Goal: Transaction & Acquisition: Purchase product/service

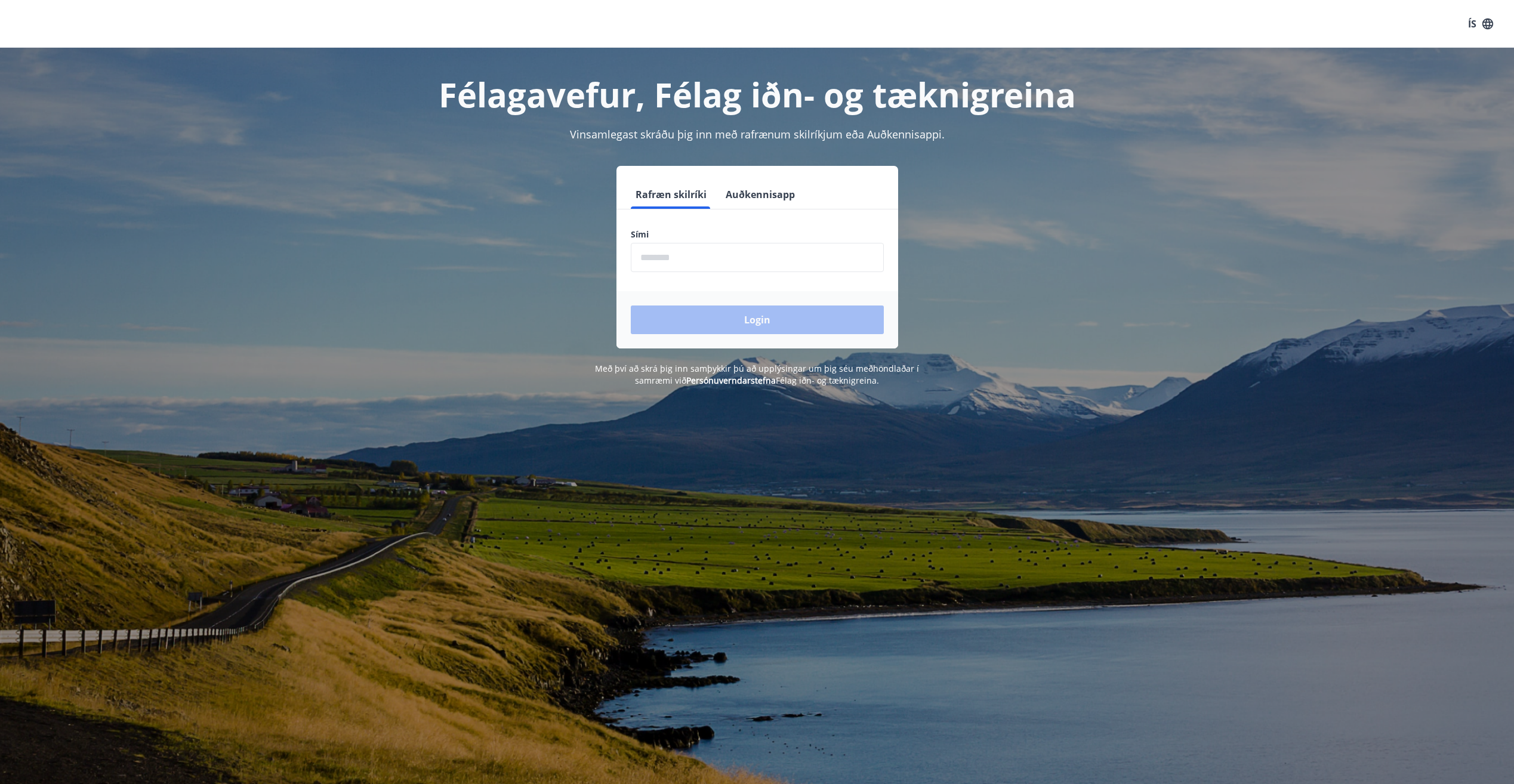
click at [695, 268] on input "phone" at bounding box center [757, 257] width 253 height 29
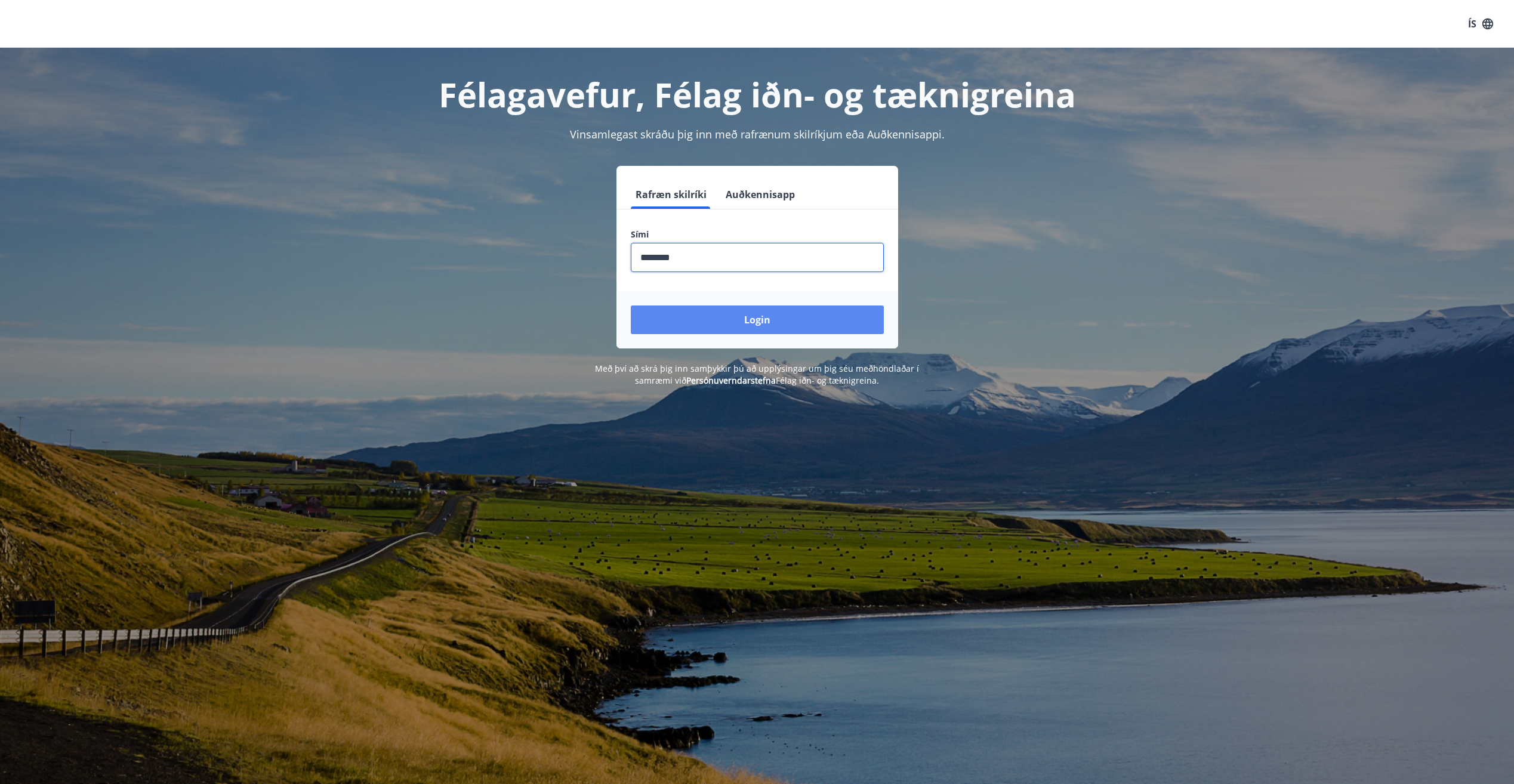
type input "********"
click at [714, 318] on button "Login" at bounding box center [757, 320] width 253 height 29
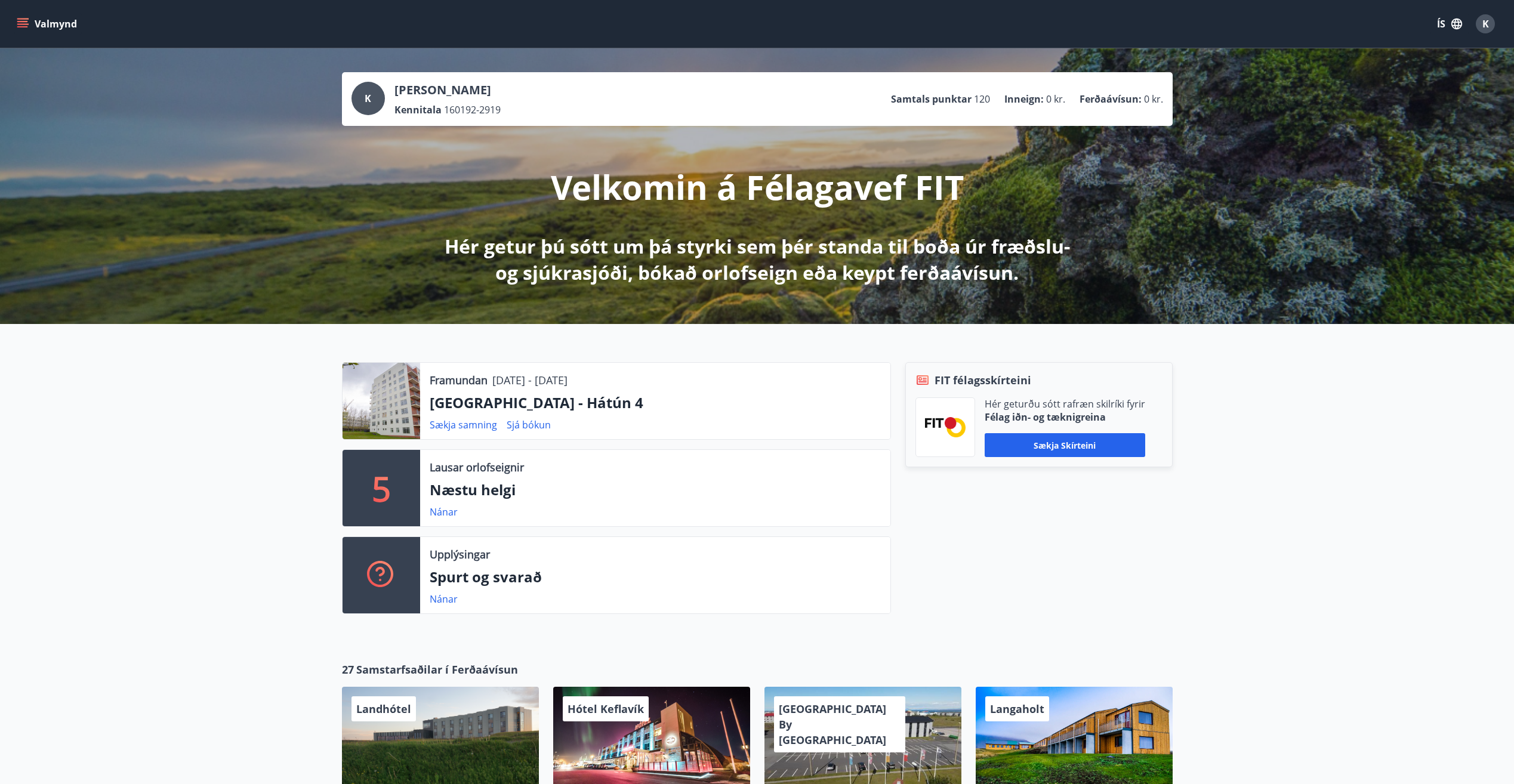
drag, startPoint x: 598, startPoint y: 382, endPoint x: 411, endPoint y: 362, distance: 188.1
click at [411, 362] on div "Framundan [DATE] - [DATE] [GEOGRAPHIC_DATA] - Hátún 4 Sækja samning Sjá bókun 5…" at bounding box center [757, 483] width 1514 height 318
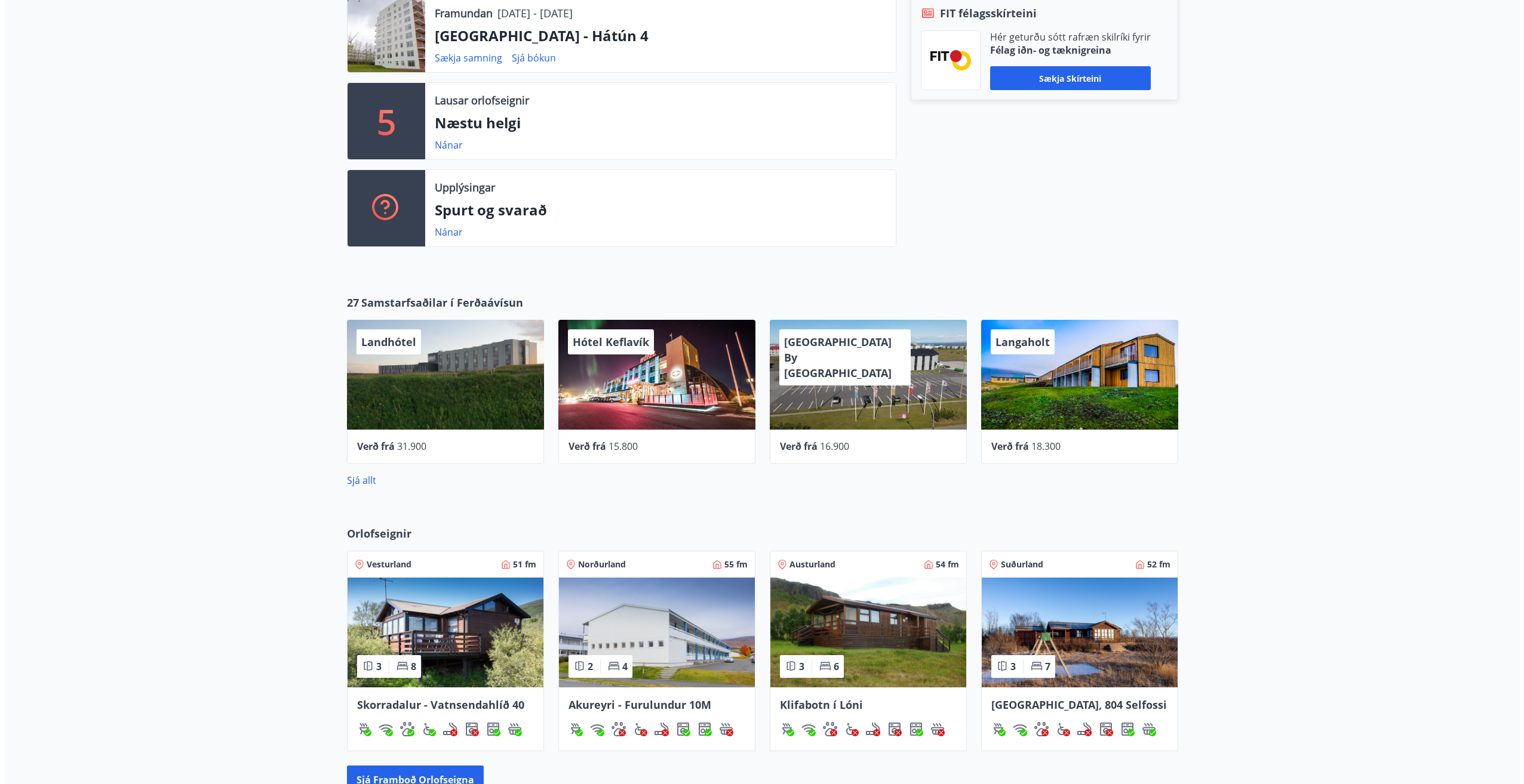
scroll to position [417, 0]
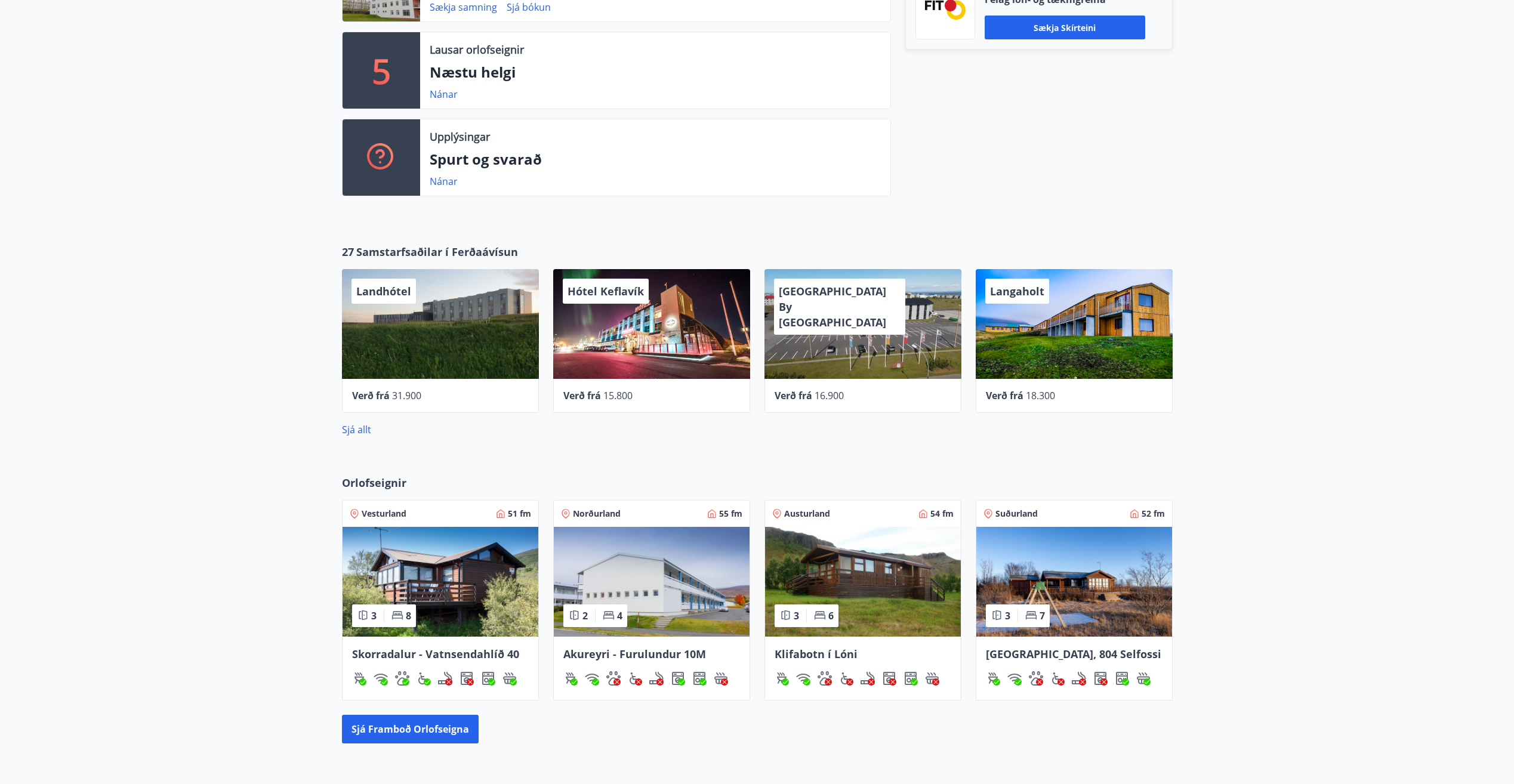
click at [657, 350] on div "Hótel Keflavík" at bounding box center [652, 324] width 197 height 110
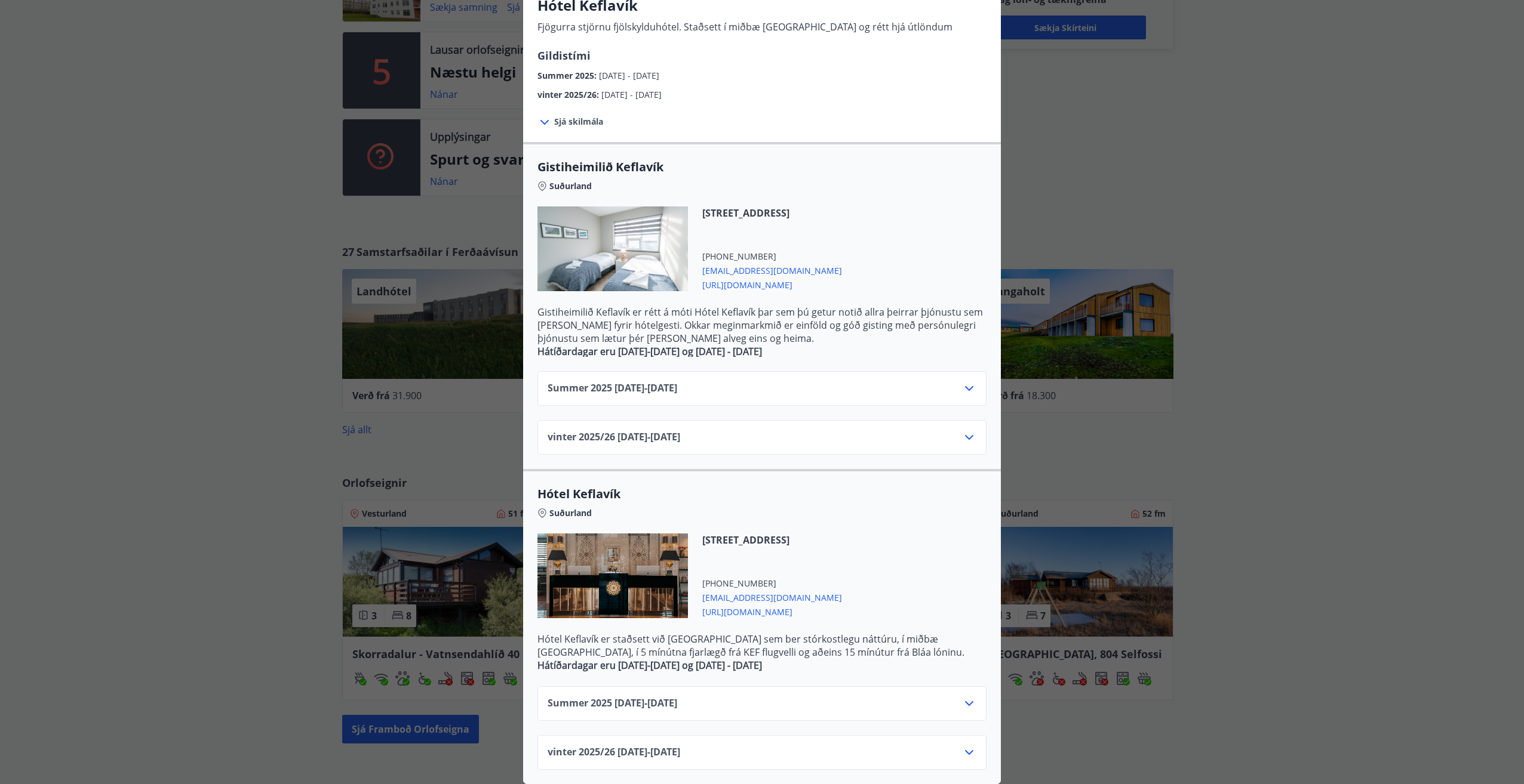
scroll to position [119, 0]
click at [643, 745] on span "vinter 2025/26 01.11.25 - 30.04.26" at bounding box center [613, 752] width 132 height 14
click at [970, 748] on icon at bounding box center [968, 752] width 14 height 14
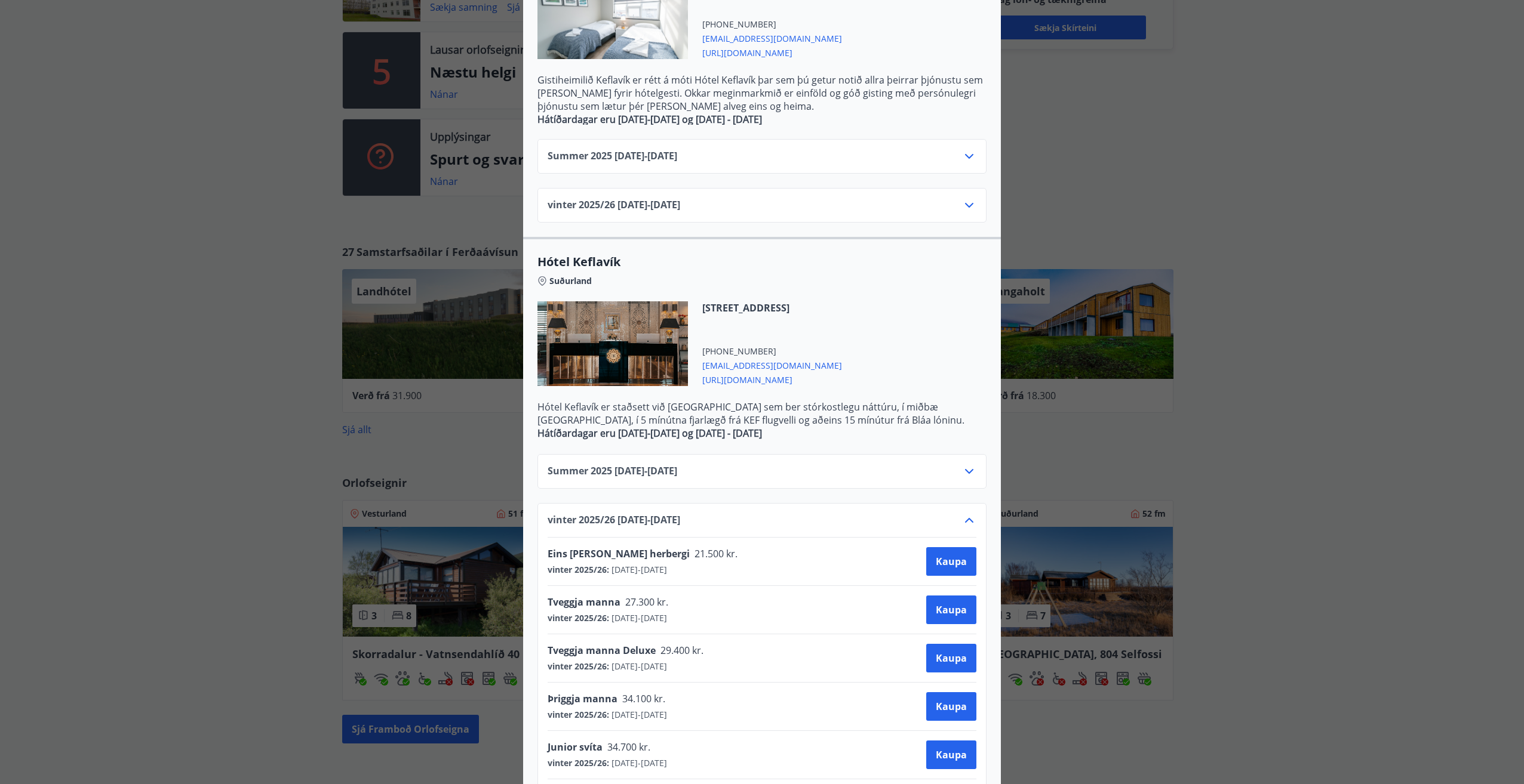
scroll to position [358, 0]
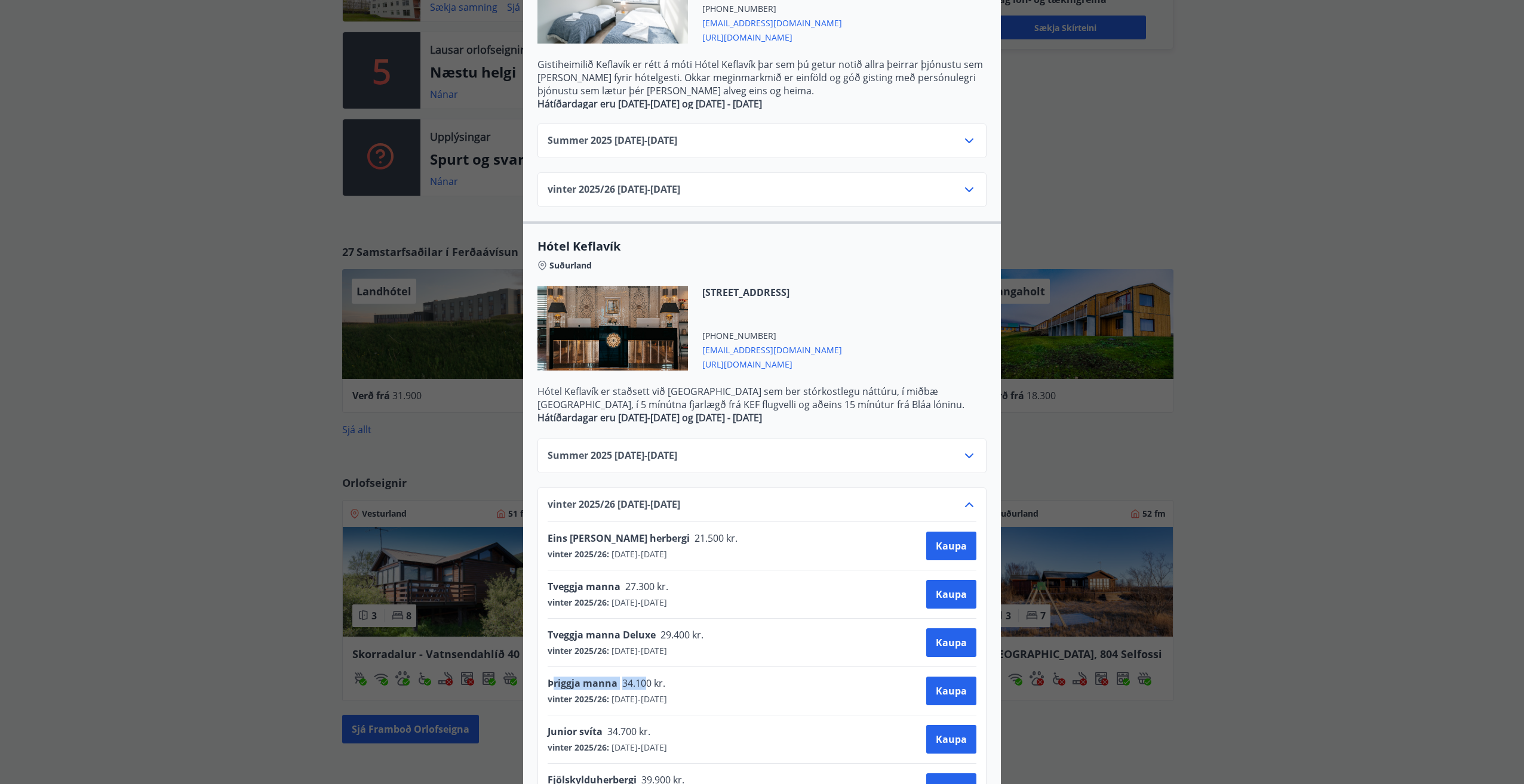
drag, startPoint x: 639, startPoint y: 680, endPoint x: 545, endPoint y: 679, distance: 94.0
click at [547, 679] on div "Þriggja manna 34.100 kr." at bounding box center [610, 685] width 126 height 17
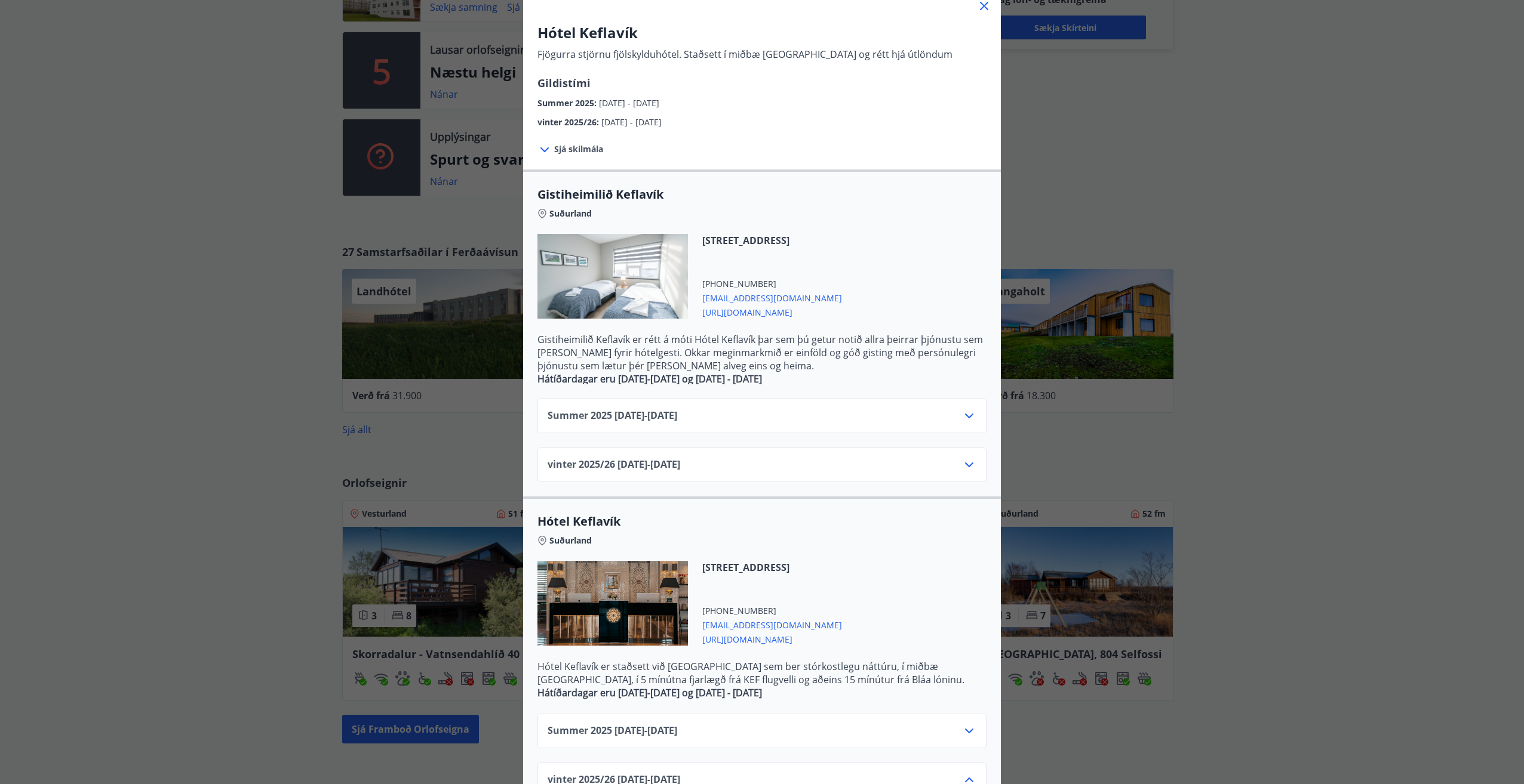
scroll to position [59, 0]
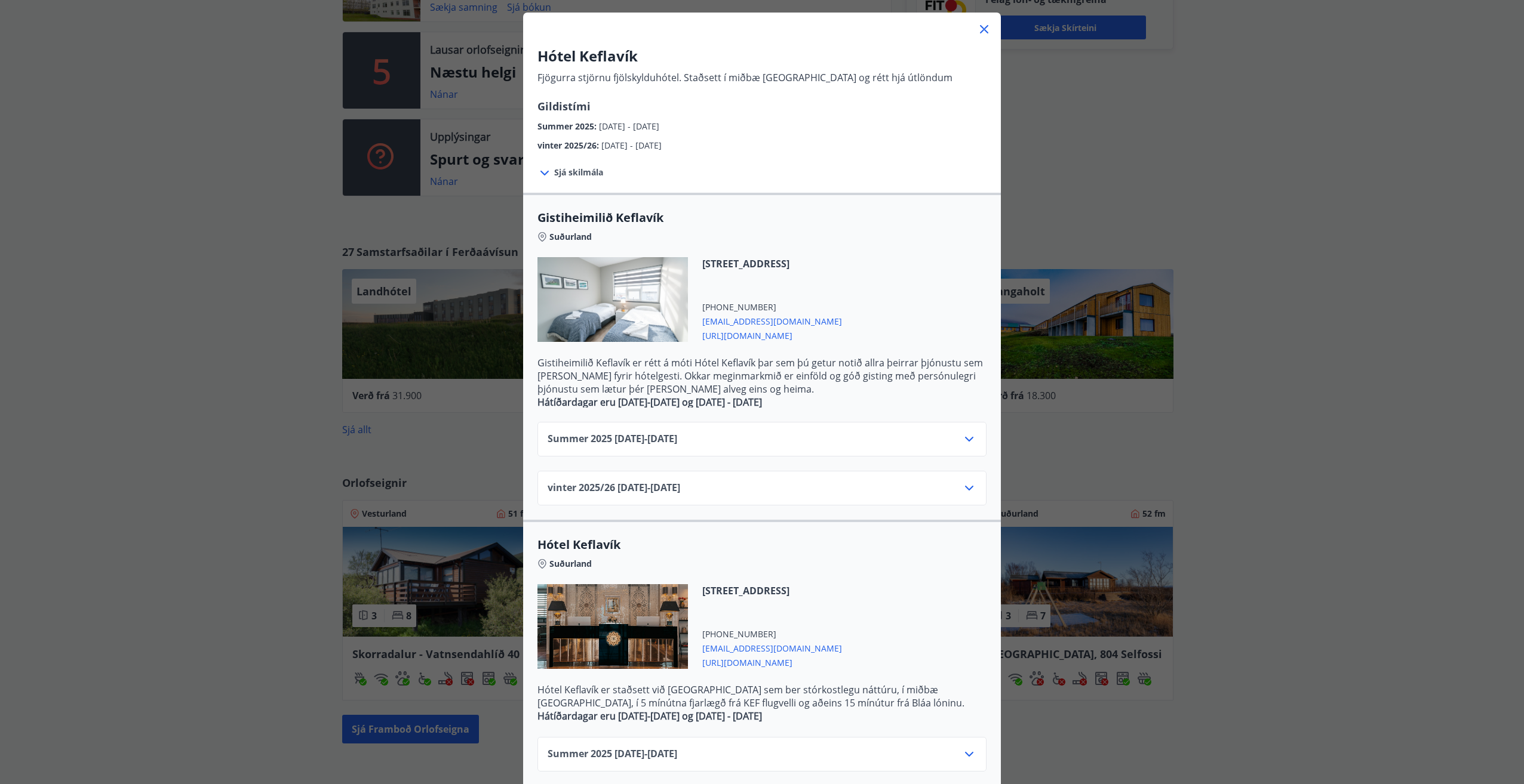
click at [674, 496] on div "vinter 2025/26 01.11.25 - 30.04.26" at bounding box center [761, 493] width 429 height 24
click at [678, 481] on span "vinter 2025/26 01.11.25 - 30.04.26" at bounding box center [613, 488] width 132 height 14
click at [954, 493] on div "vinter 2025/26 01.11.25 - 30.04.26" at bounding box center [761, 493] width 429 height 24
click at [965, 490] on icon at bounding box center [969, 488] width 8 height 5
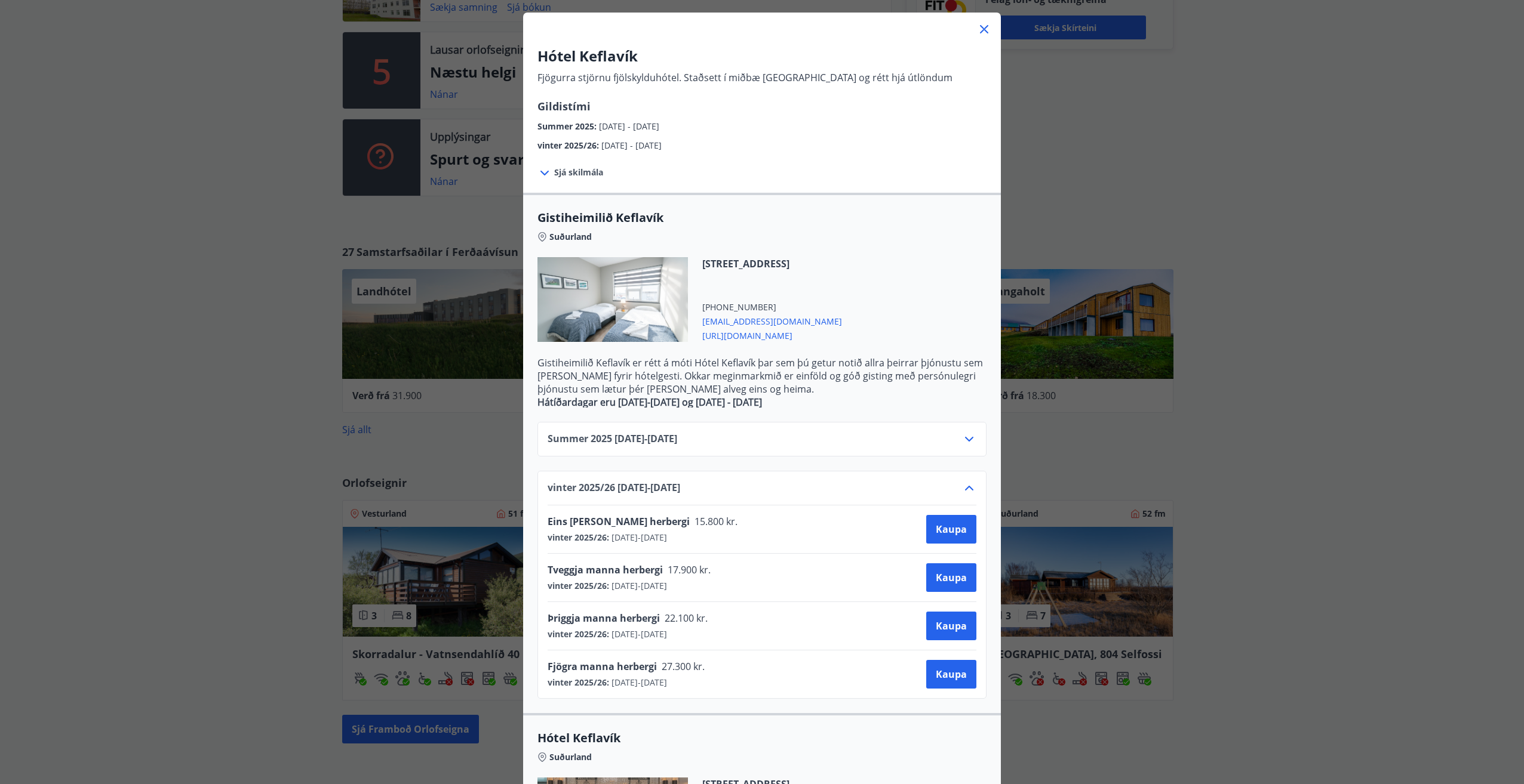
drag, startPoint x: 714, startPoint y: 620, endPoint x: 498, endPoint y: 606, distance: 216.5
click at [498, 606] on div "Hótel Keflavík Fjögurra stjörnu fjölskylduhótel. Staðsett í miðbæ Keflavíkur og…" at bounding box center [762, 333] width 1524 height 784
click at [715, 624] on div "Þriggja manna herbergi 22.100 kr. vinter 2025/26 : 01.11.2025 - 30.04.2026 Kaupa" at bounding box center [761, 626] width 429 height 29
click at [776, 625] on div "Þriggja manna herbergi 22.100 kr. vinter 2025/26 : 01.11.2025 - 30.04.2026 Kaupa" at bounding box center [761, 626] width 429 height 29
click at [982, 625] on div "Summer 2025 01.06.25 - 31.10.25 vinter 2025/26 01.11.25 - 30.04.26 Eins manns h…" at bounding box center [761, 553] width 477 height 291
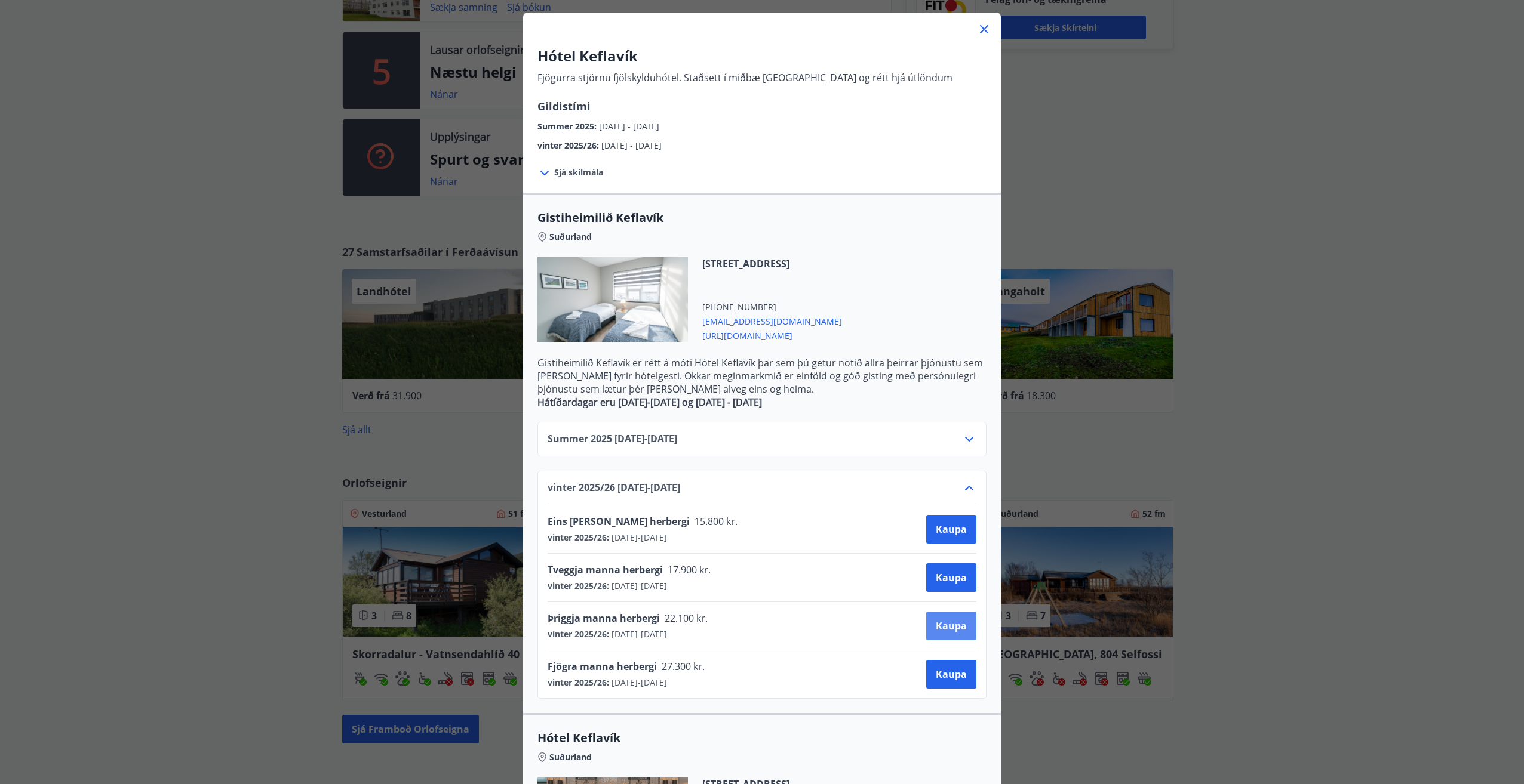
click at [950, 629] on span "Kaupa" at bounding box center [951, 626] width 31 height 13
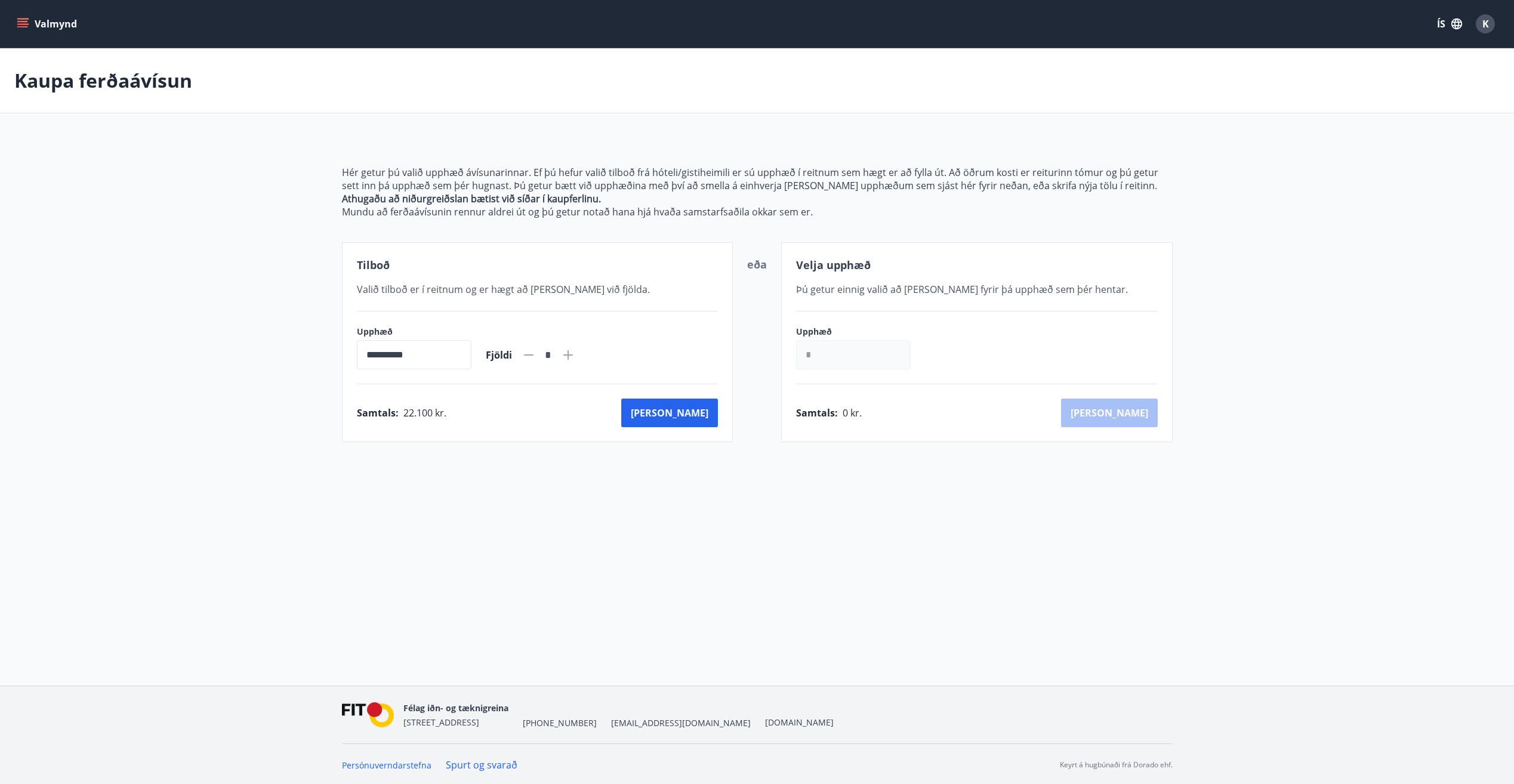
click at [575, 358] on icon at bounding box center [568, 355] width 14 height 14
click at [536, 357] on icon at bounding box center [528, 355] width 14 height 14
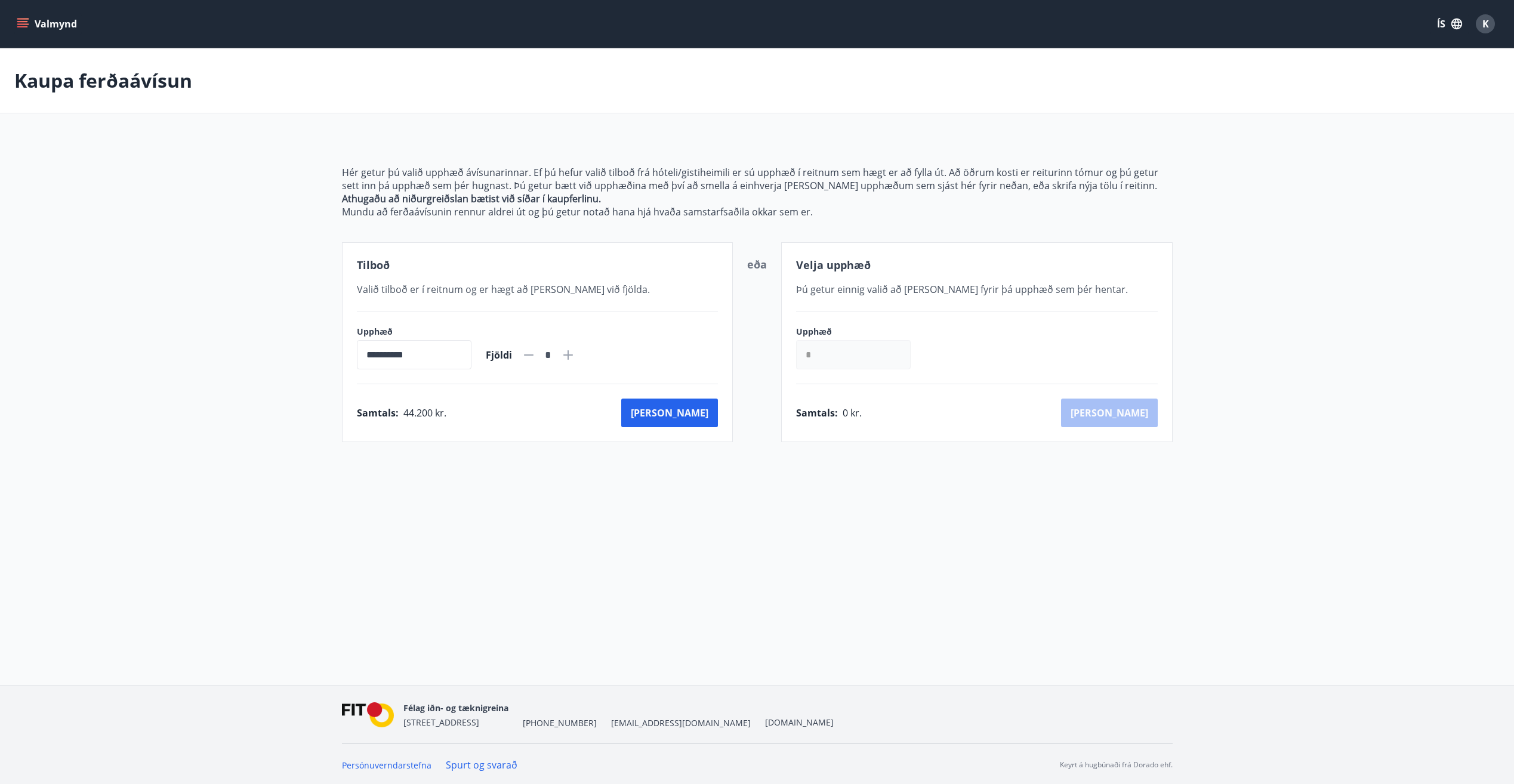
click at [536, 357] on icon at bounding box center [528, 355] width 14 height 14
type input "*"
click at [688, 413] on button "Kaup" at bounding box center [669, 413] width 96 height 29
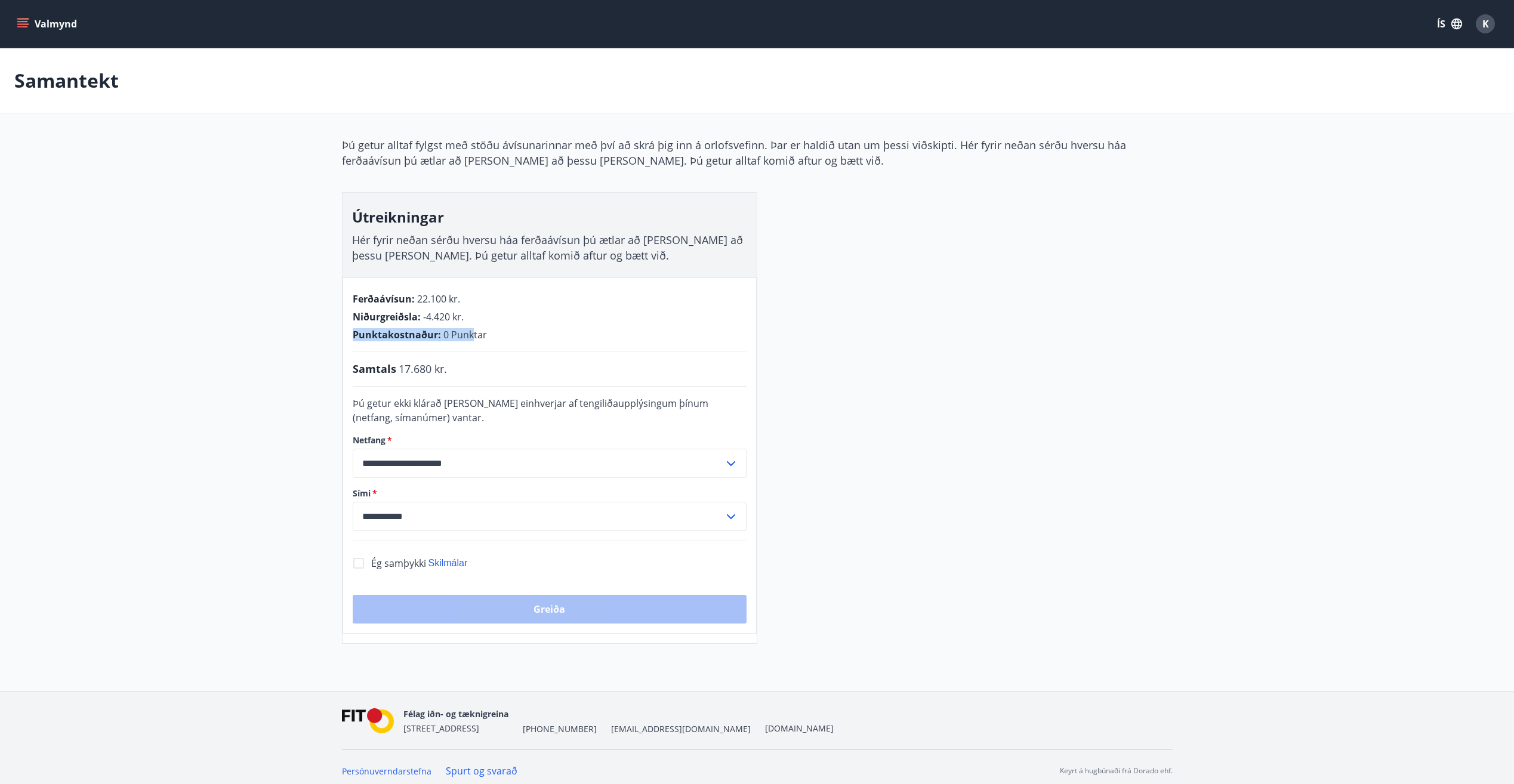
drag, startPoint x: 470, startPoint y: 335, endPoint x: 347, endPoint y: 324, distance: 123.5
click at [347, 324] on div "**********" at bounding box center [550, 455] width 414 height 356
drag, startPoint x: 347, startPoint y: 324, endPoint x: 403, endPoint y: 366, distance: 70.0
click at [403, 366] on span "17.680 kr." at bounding box center [422, 369] width 48 height 16
drag, startPoint x: 413, startPoint y: 363, endPoint x: 390, endPoint y: 363, distance: 23.0
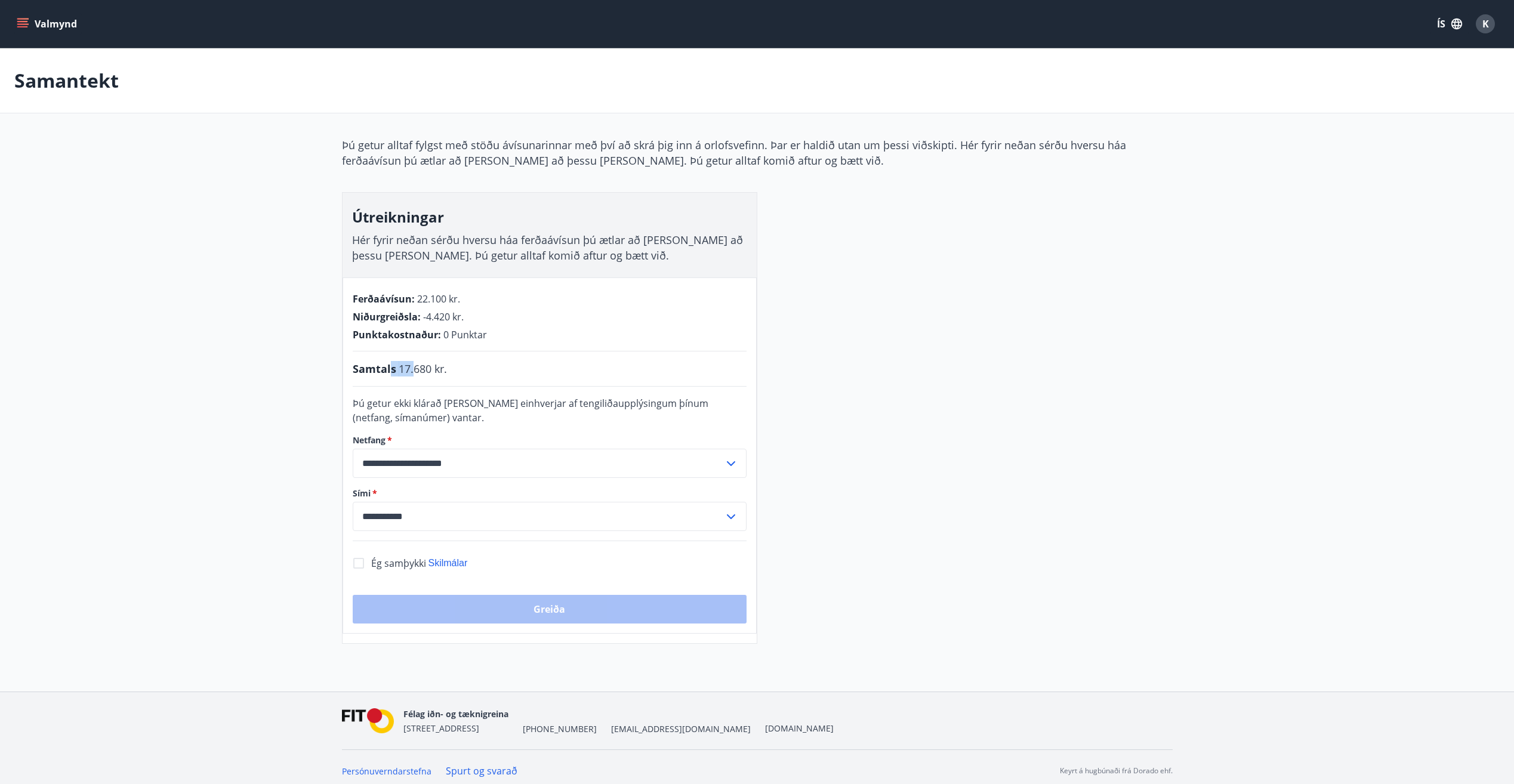
click at [390, 363] on div "Samtals 17.680 kr." at bounding box center [550, 369] width 394 height 16
drag, startPoint x: 390, startPoint y: 363, endPoint x: 380, endPoint y: 370, distance: 12.2
click at [382, 369] on span "Samtals" at bounding box center [375, 369] width 43 height 16
drag, startPoint x: 396, startPoint y: 373, endPoint x: 449, endPoint y: 373, distance: 53.0
click at [449, 373] on div "Samtals 17.680 kr." at bounding box center [550, 369] width 394 height 16
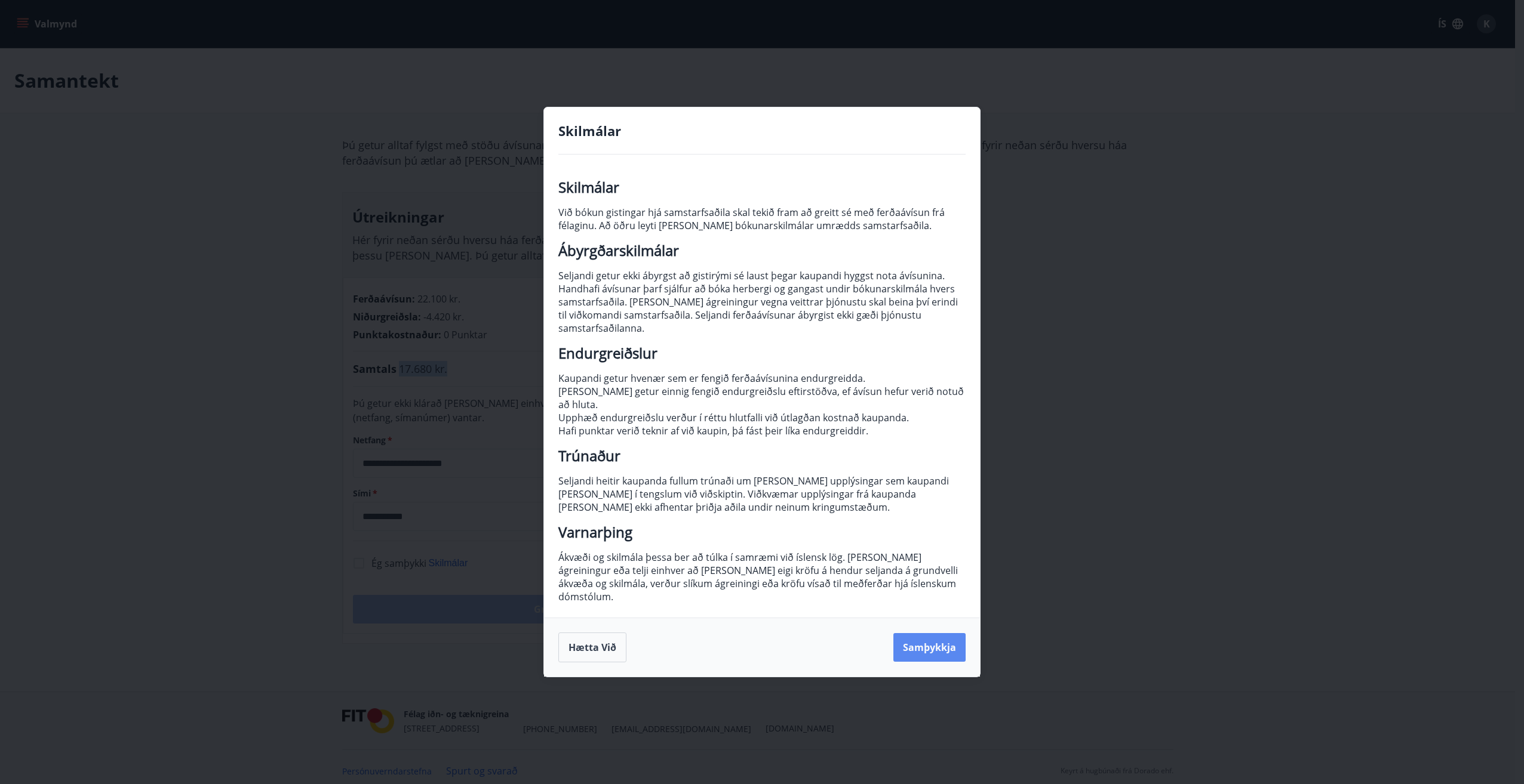
click at [921, 633] on button "Samþykkja" at bounding box center [929, 648] width 72 height 29
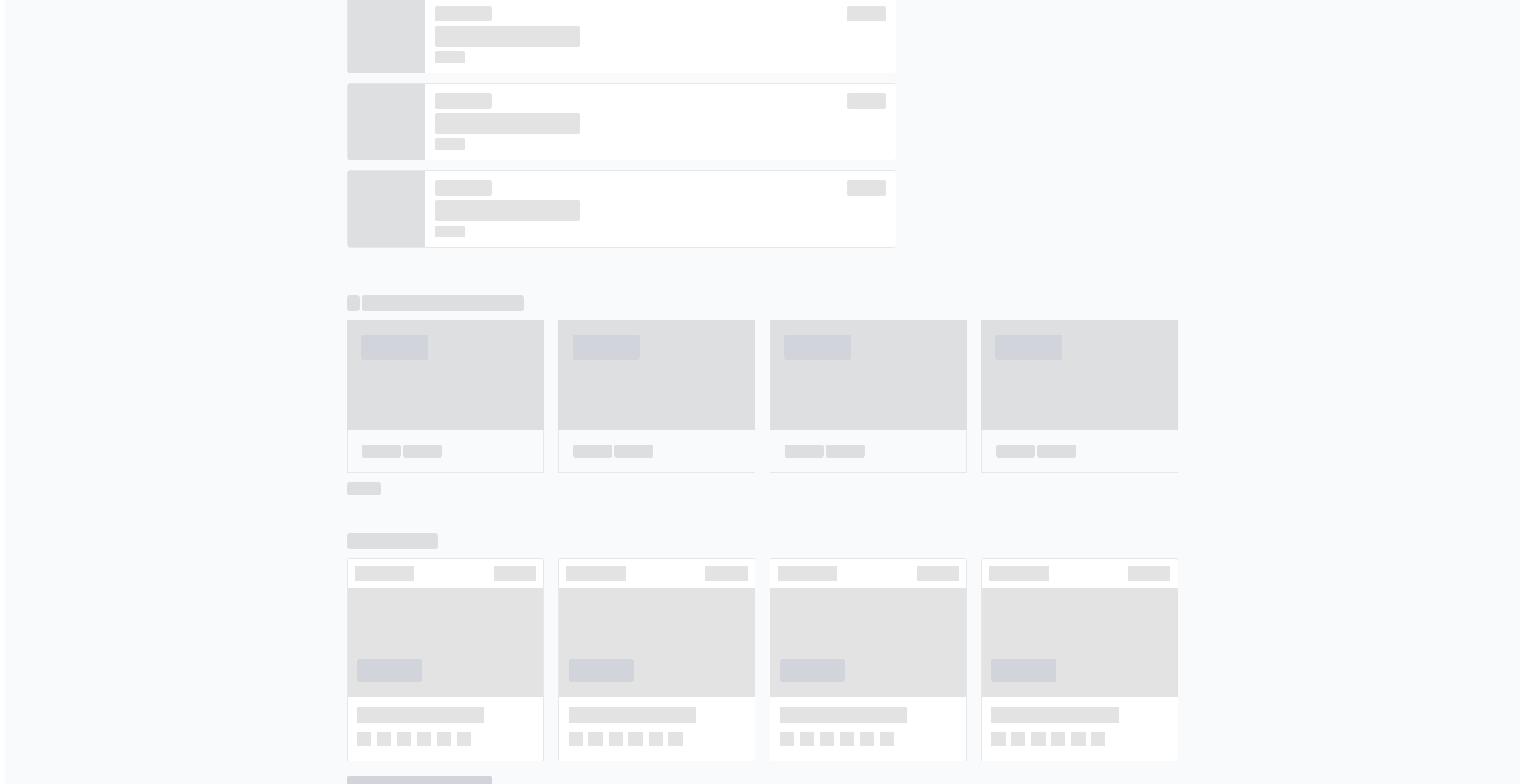
scroll to position [453, 0]
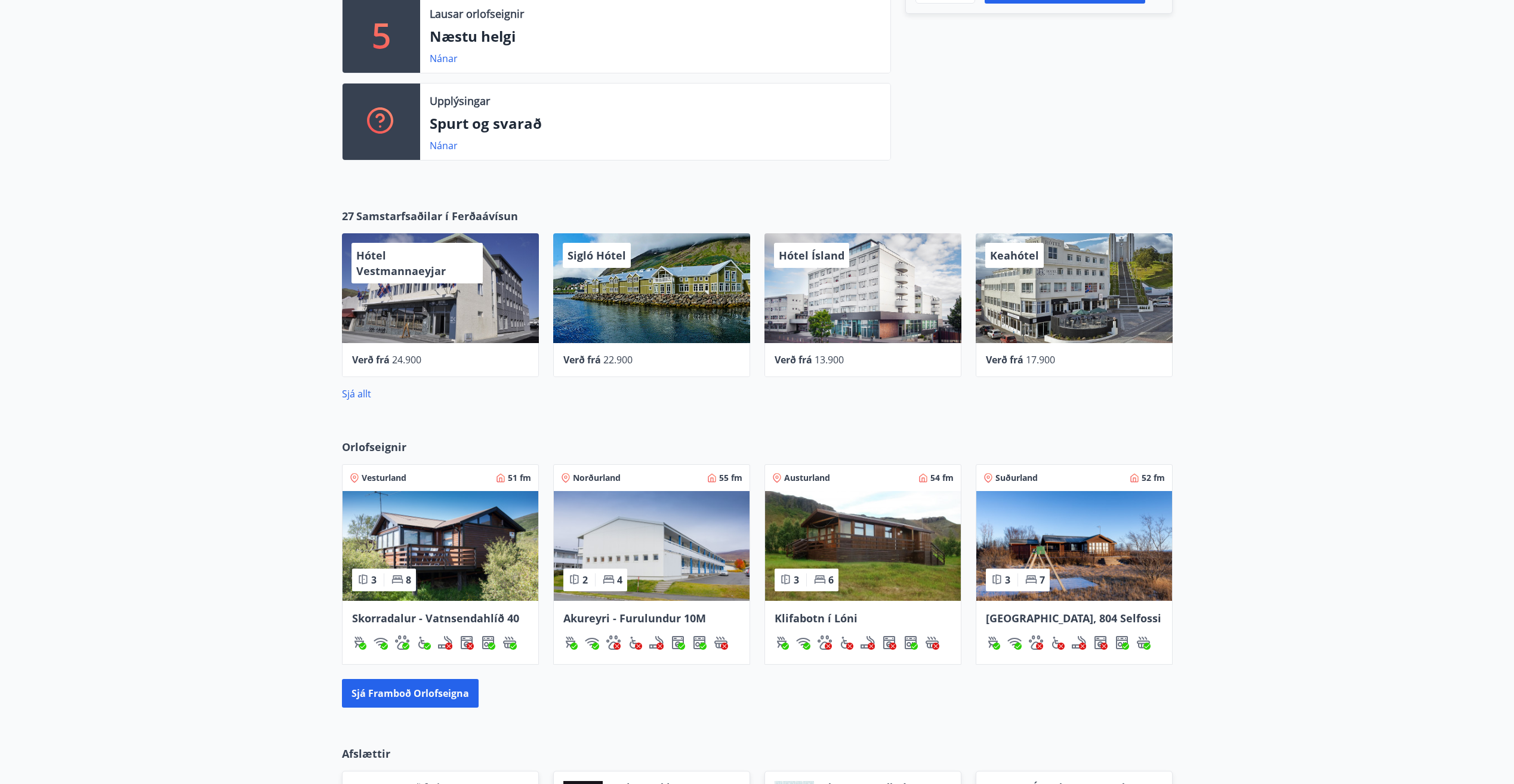
click at [843, 291] on div "Hótel Ísland" at bounding box center [863, 288] width 197 height 110
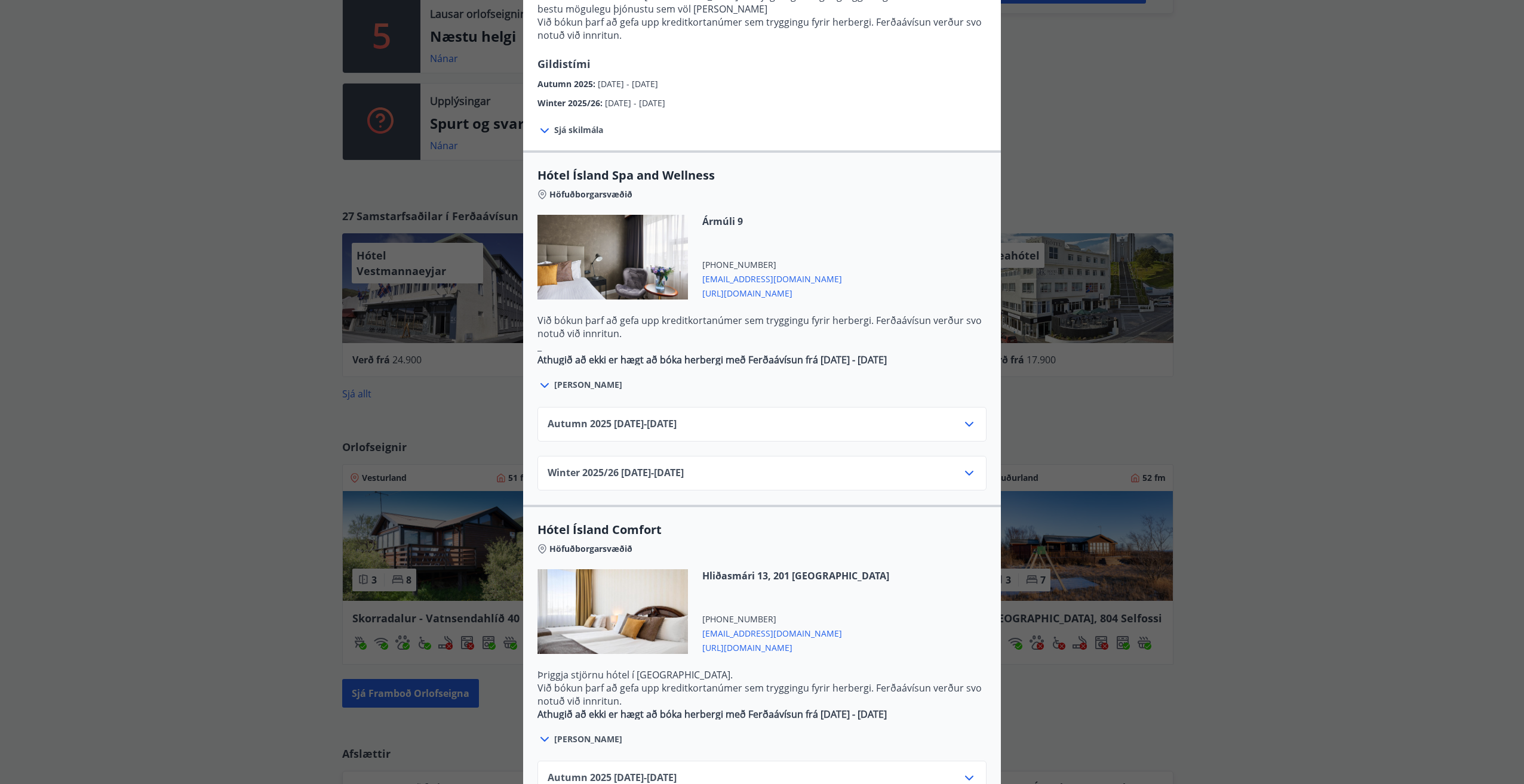
scroll to position [553, 0]
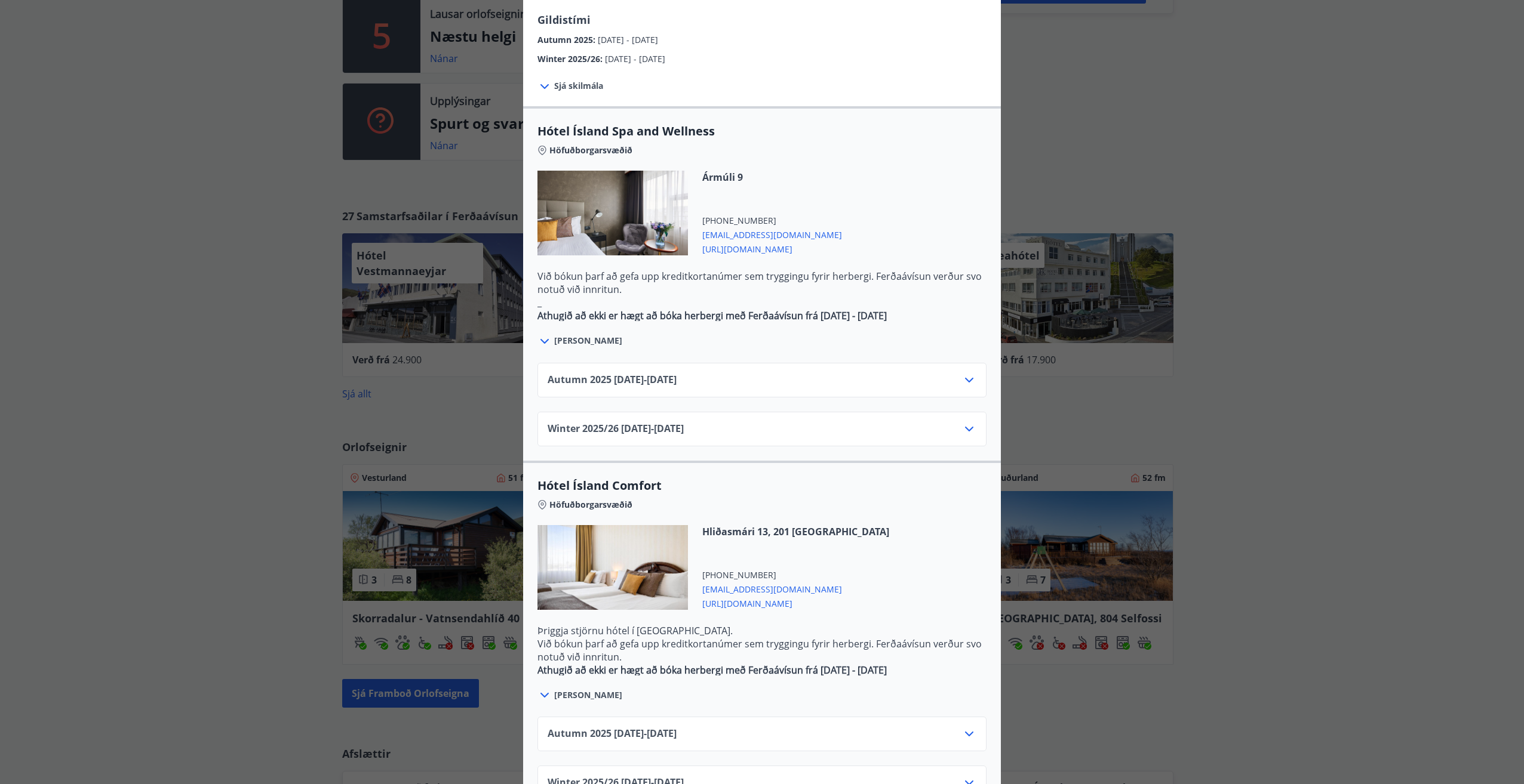
click at [731, 776] on div "Winter 2025/26 02.01.26 - 30.04.26" at bounding box center [761, 787] width 429 height 24
click at [945, 776] on div "Winter 2025/26 02.01.26 - 30.04.26" at bounding box center [761, 787] width 429 height 24
click at [977, 766] on div "Winter 2025/26 02.01.26 - 30.04.26" at bounding box center [761, 783] width 449 height 35
click at [964, 776] on icon at bounding box center [968, 783] width 14 height 14
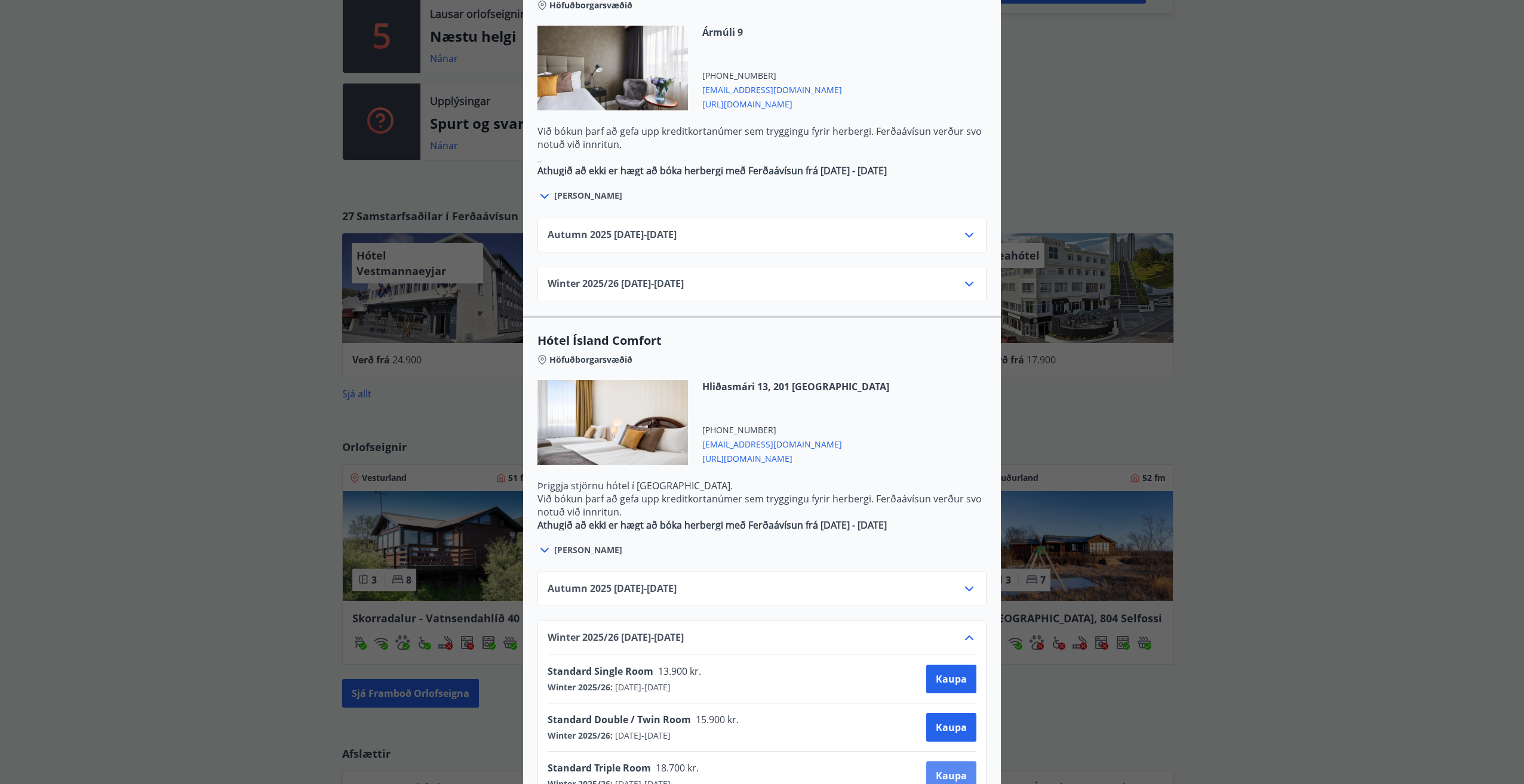
click at [936, 769] on span "Kaupa" at bounding box center [951, 775] width 31 height 13
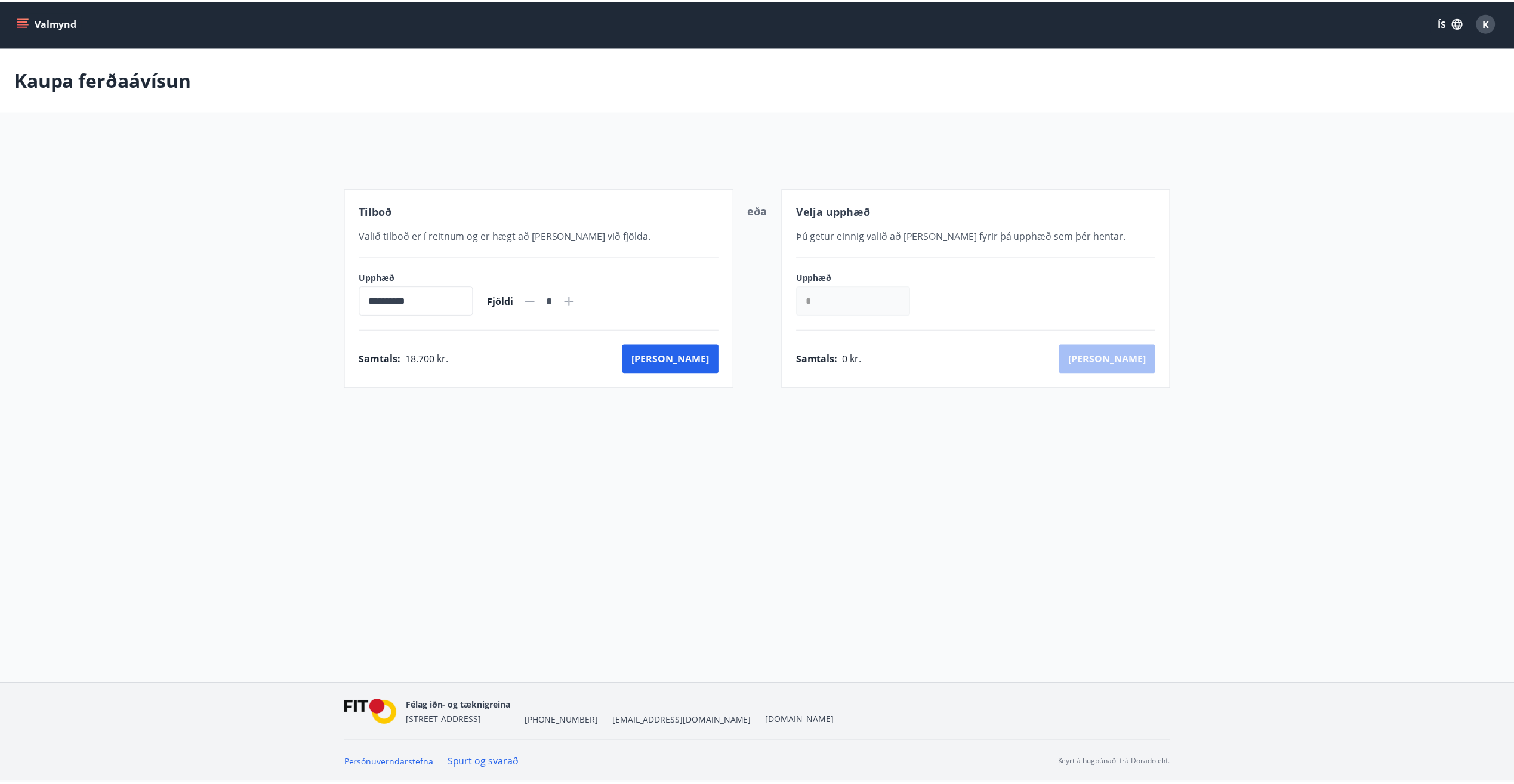
scroll to position [2, 0]
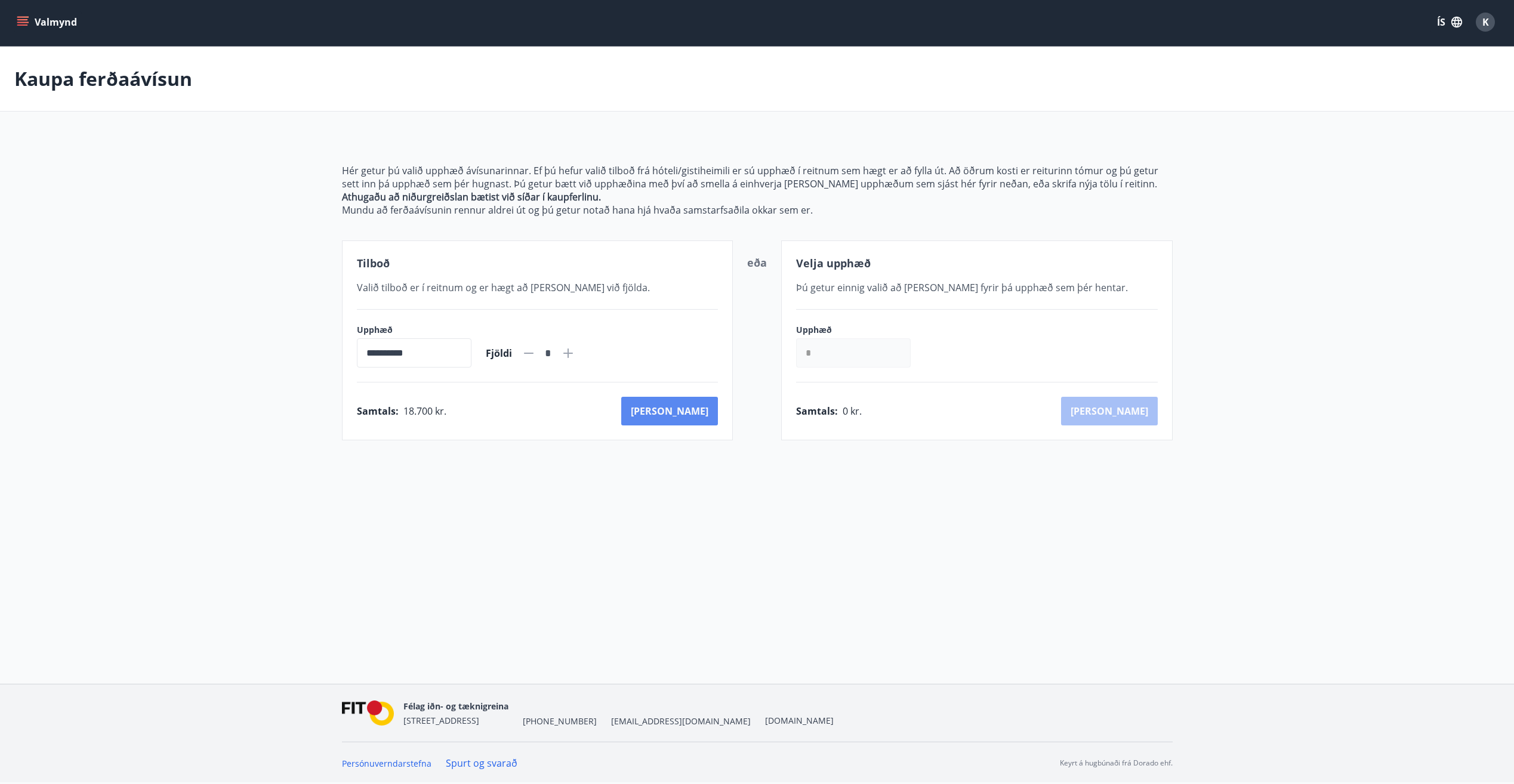
click at [680, 412] on button "Kaup" at bounding box center [669, 411] width 96 height 29
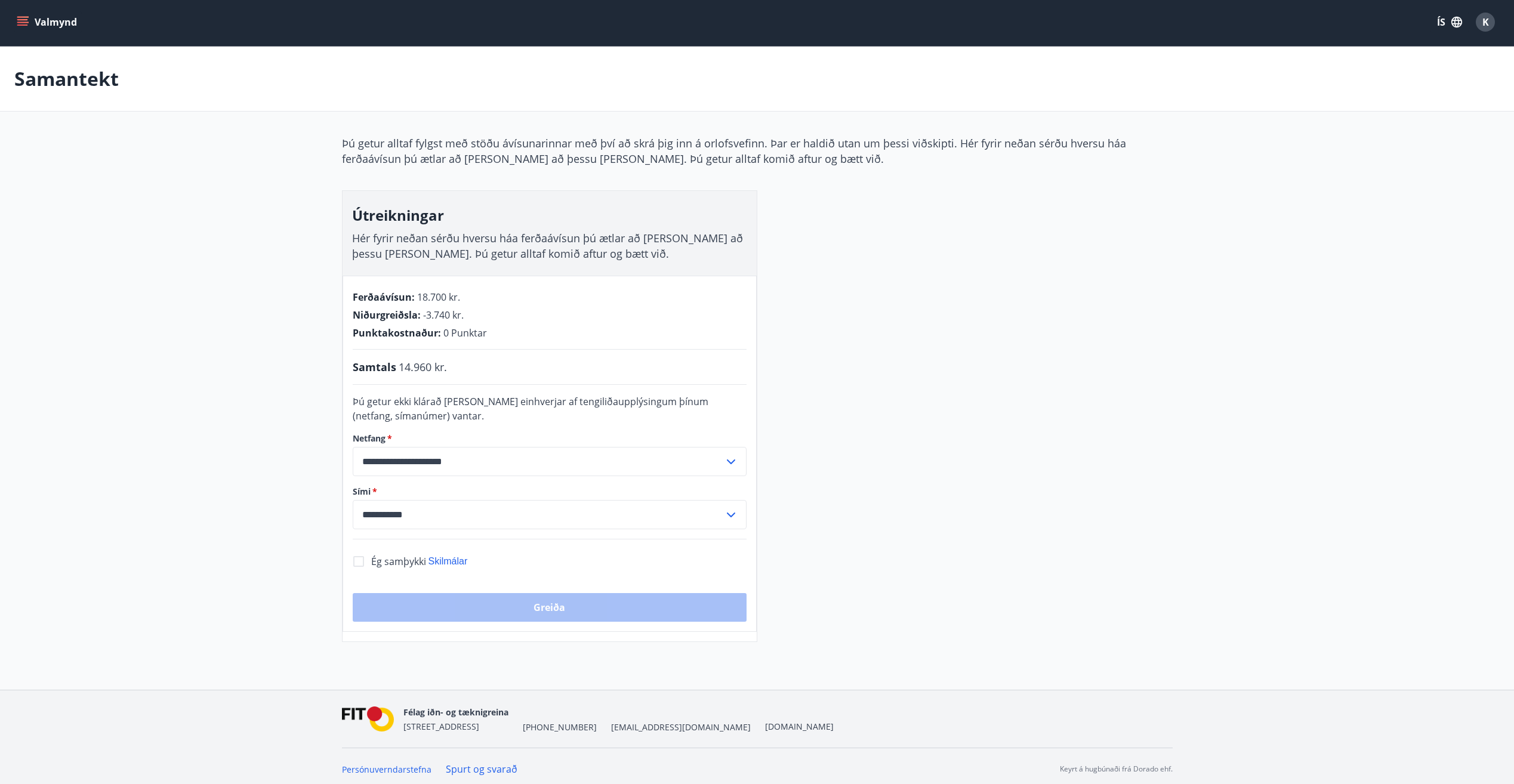
drag, startPoint x: 434, startPoint y: 376, endPoint x: 355, endPoint y: 371, distance: 79.2
click at [361, 379] on div "**********" at bounding box center [550, 453] width 414 height 356
drag, startPoint x: 407, startPoint y: 358, endPoint x: 457, endPoint y: 365, distance: 50.5
click at [457, 365] on div "**********" at bounding box center [550, 453] width 414 height 356
click at [458, 365] on div "Samtals 14.960 kr." at bounding box center [550, 367] width 394 height 16
